Goal: Transaction & Acquisition: Purchase product/service

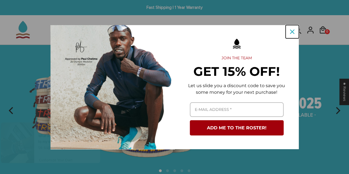
click at [292, 31] on icon "close icon" at bounding box center [292, 32] width 4 height 4
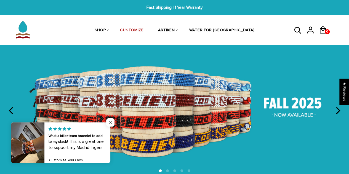
click at [111, 123] on span "Close popup widget" at bounding box center [110, 122] width 8 height 8
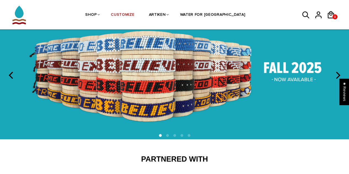
scroll to position [55, 0]
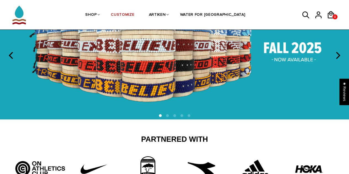
click at [341, 55] on icon "next" at bounding box center [338, 55] width 4 height 7
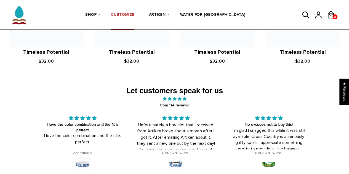
scroll to position [745, 0]
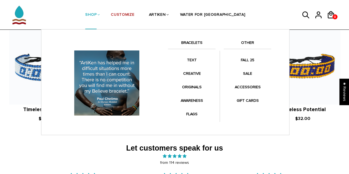
click at [196, 41] on link "BRACELETS" at bounding box center [191, 43] width 47 height 9
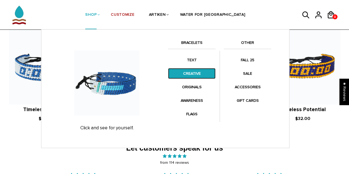
click at [194, 74] on link "CREATIVE" at bounding box center [191, 73] width 47 height 11
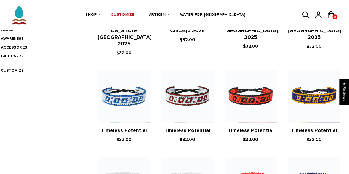
scroll to position [17, 0]
